Goal: Answer question/provide support

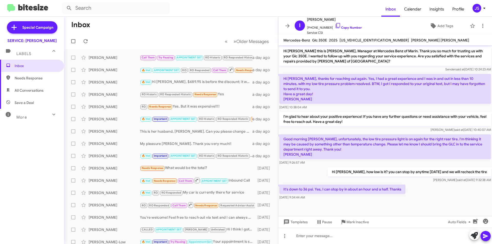
click at [51, 86] on span "All Conversations" at bounding box center [32, 90] width 64 height 12
type input "in:all-conversations"
